Goal: Information Seeking & Learning: Learn about a topic

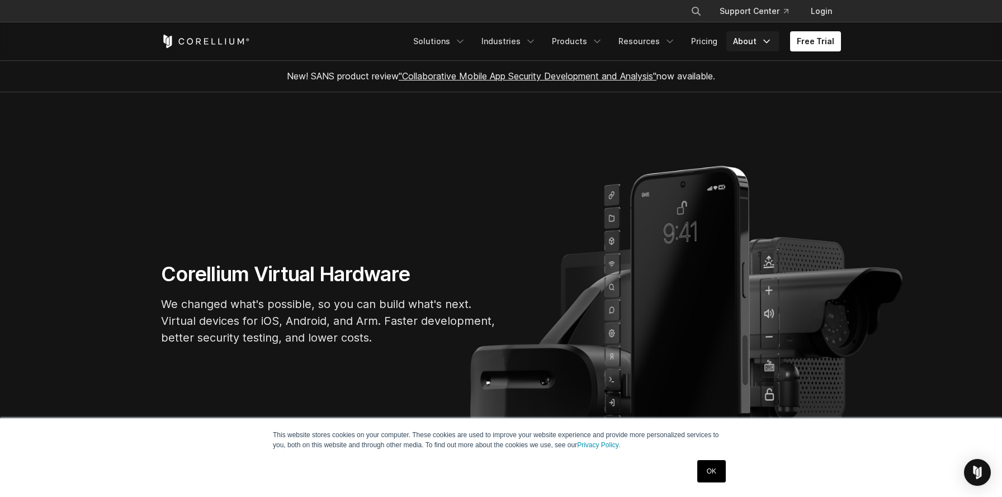
click at [752, 40] on link "About" at bounding box center [753, 41] width 53 height 20
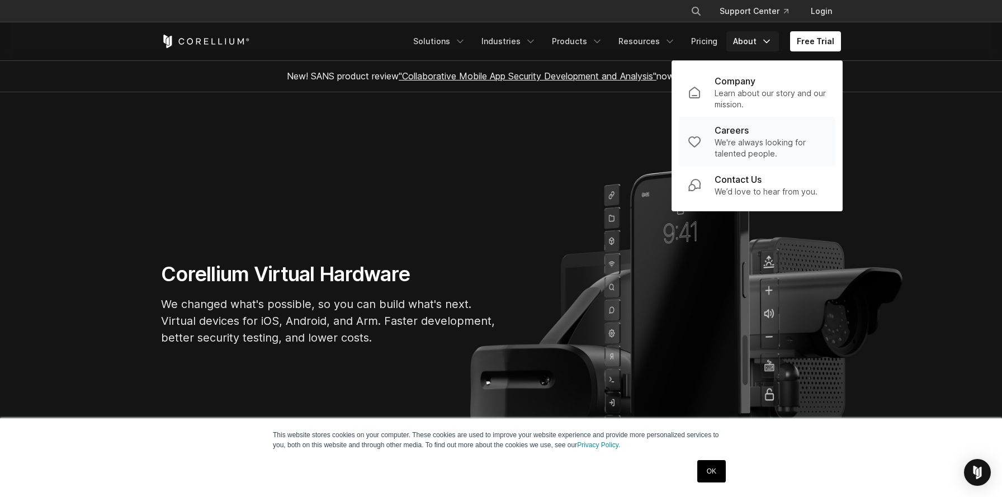
click at [741, 141] on p "We're always looking for talented people." at bounding box center [771, 148] width 112 height 22
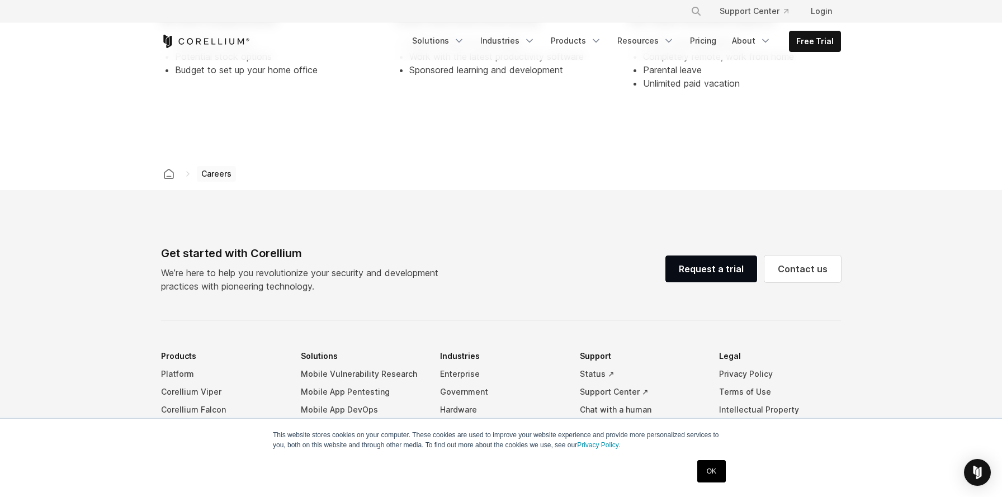
scroll to position [656, 0]
